Goal: Transaction & Acquisition: Subscribe to service/newsletter

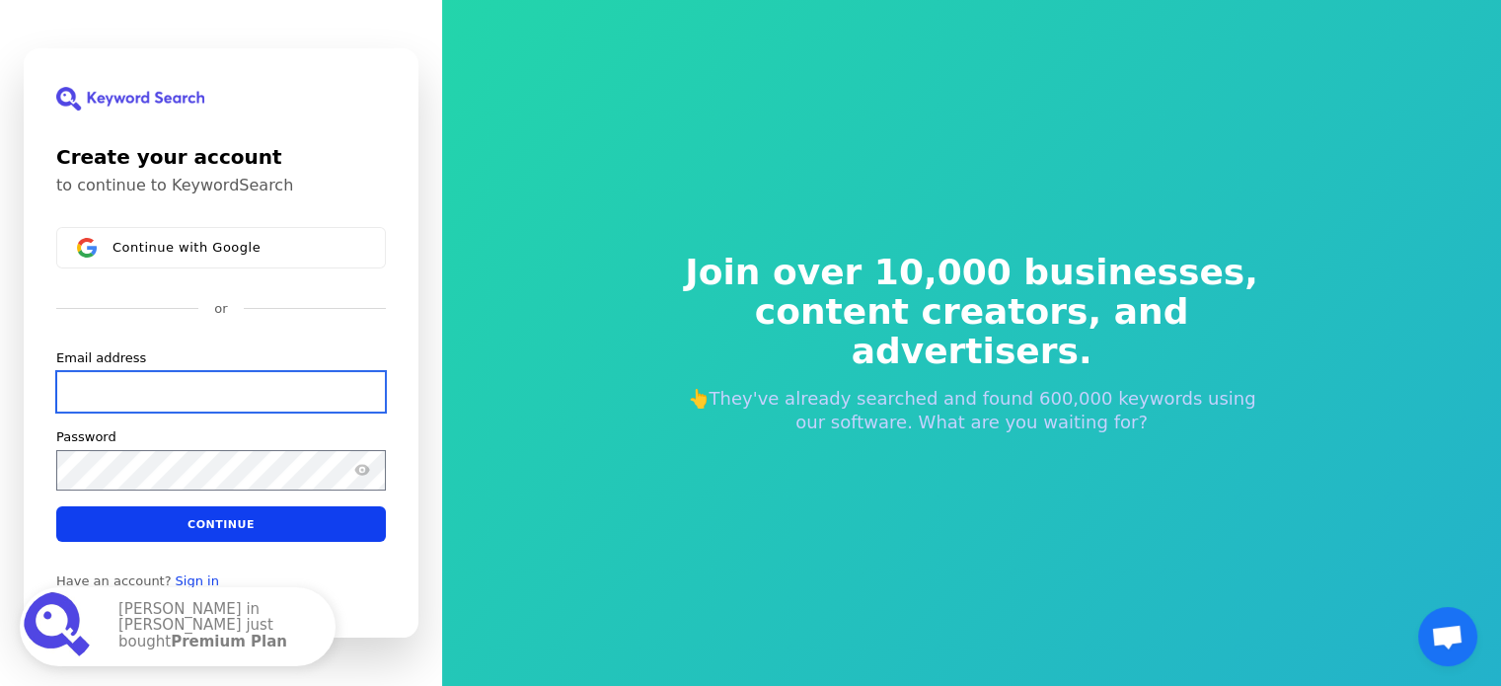
click at [225, 384] on input "Email address" at bounding box center [221, 391] width 330 height 41
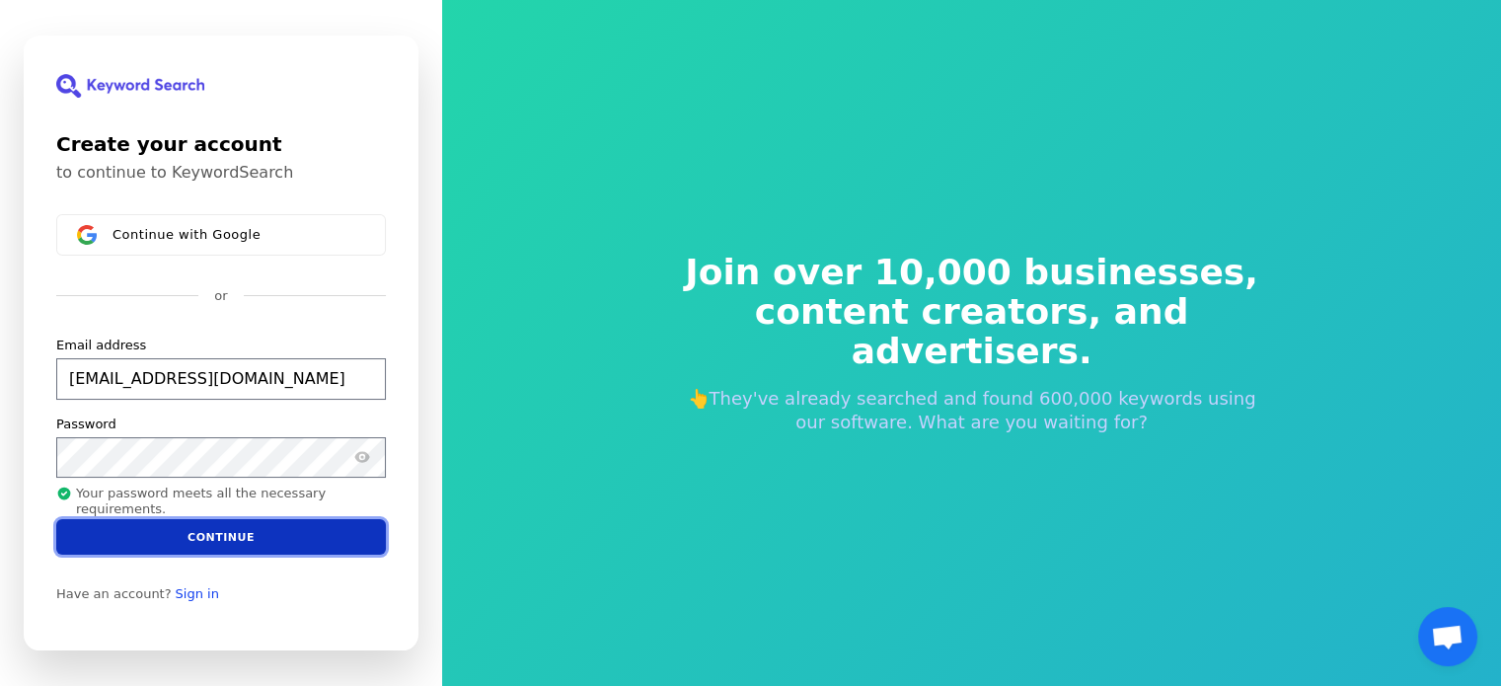
click at [281, 540] on button "Continue" at bounding box center [221, 537] width 330 height 36
type input "[EMAIL_ADDRESS][DOMAIN_NAME]"
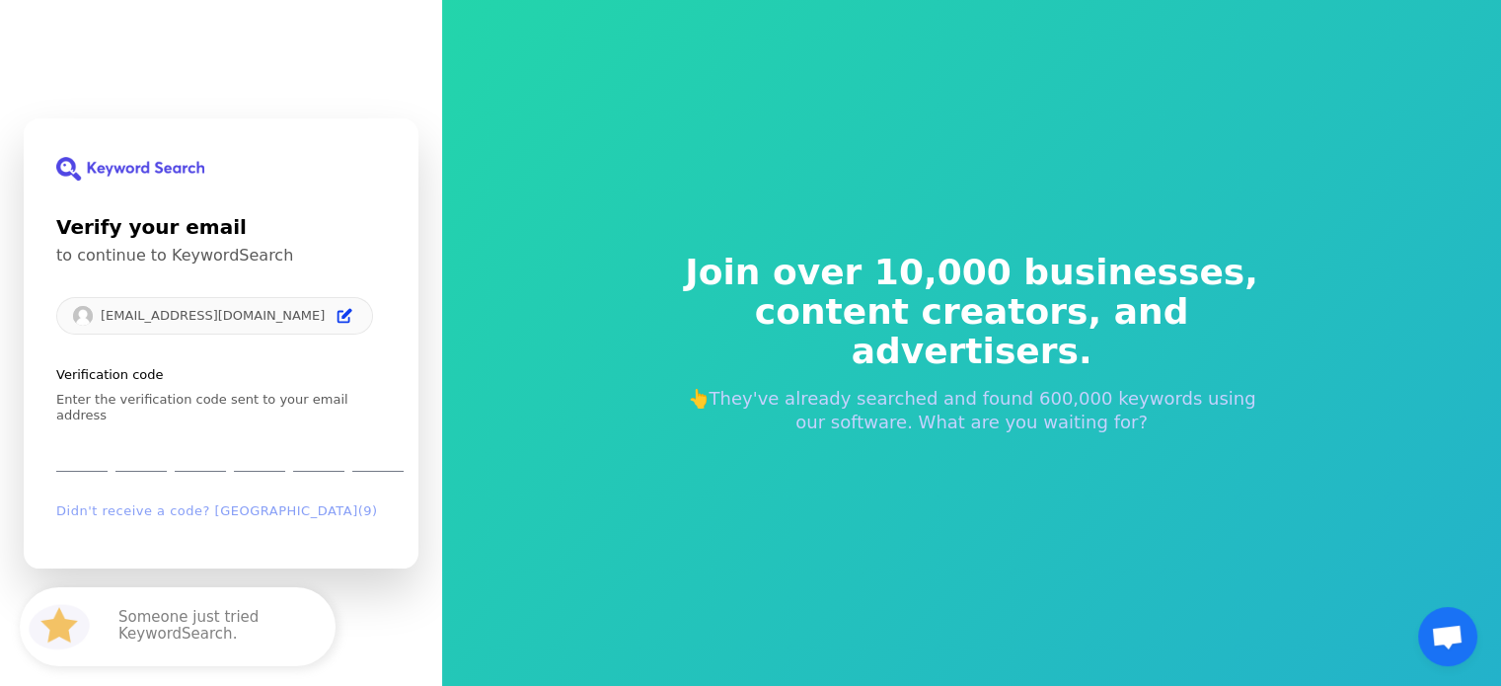
type input "6"
type input "0"
type input "5"
type input "4"
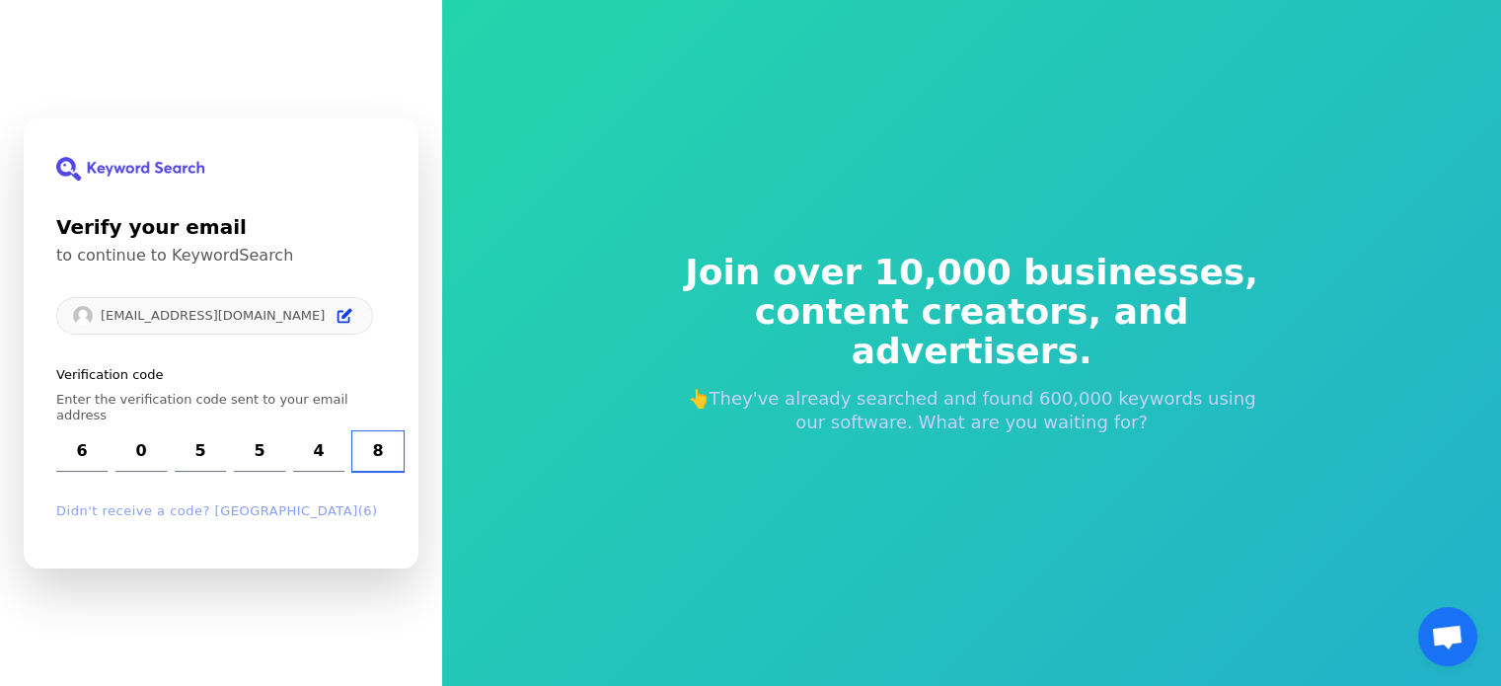
type input "8"
